Goal: Information Seeking & Learning: Learn about a topic

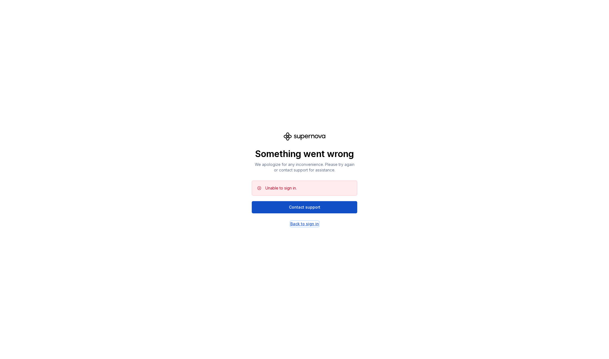
click at [306, 224] on div "Back to sign in" at bounding box center [305, 224] width 29 height 6
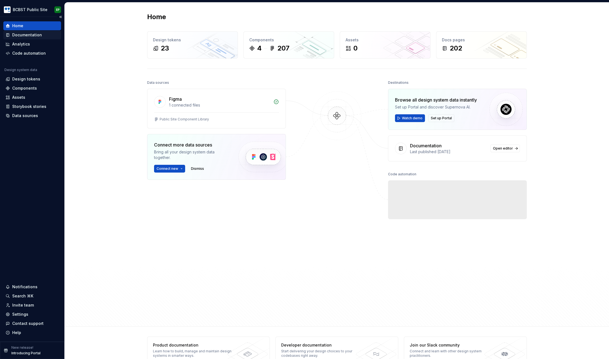
click at [39, 34] on div "Documentation" at bounding box center [27, 35] width 30 height 6
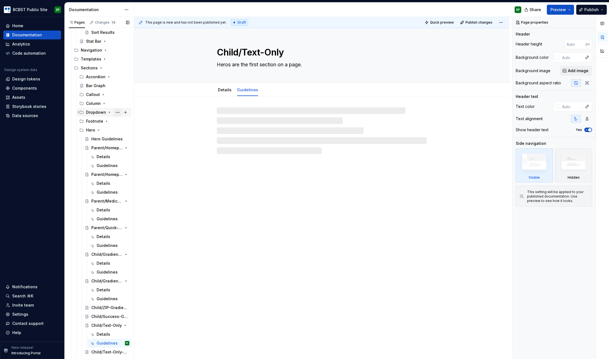
scroll to position [302, 0]
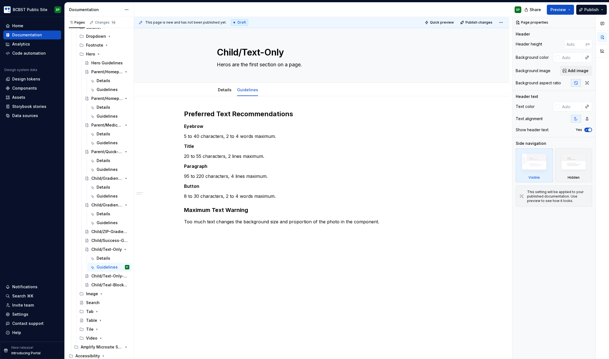
type textarea "*"
